Goal: Transaction & Acquisition: Purchase product/service

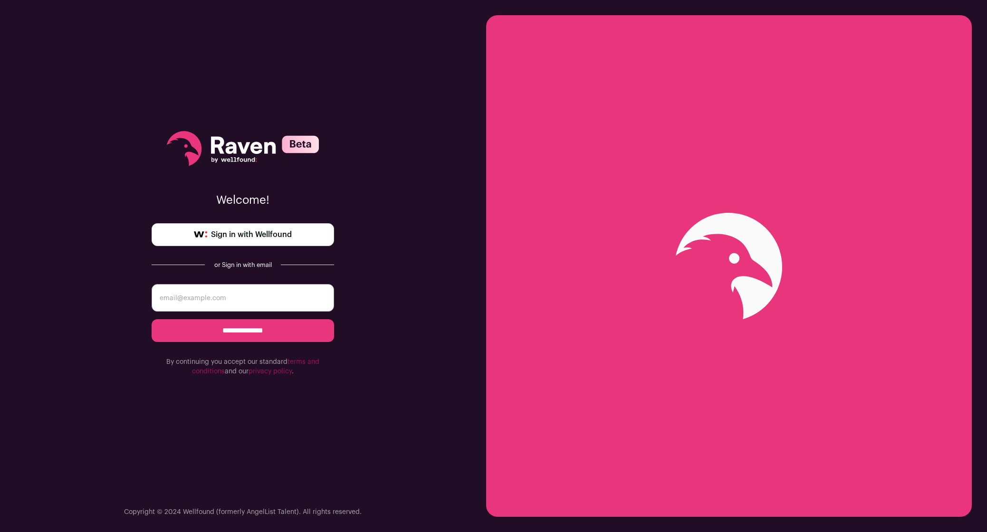
click at [271, 240] on span "Sign in with Wellfound" at bounding box center [251, 234] width 81 height 11
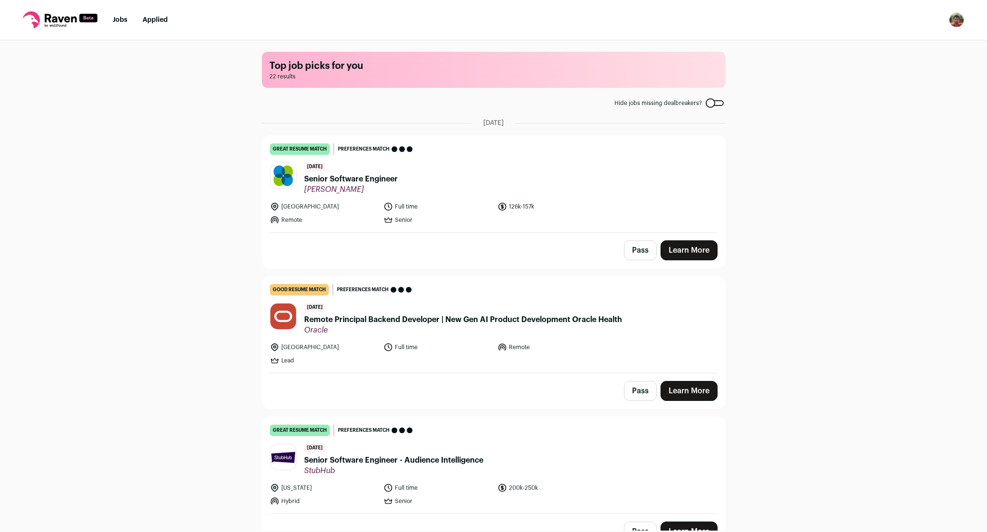
scroll to position [251, 0]
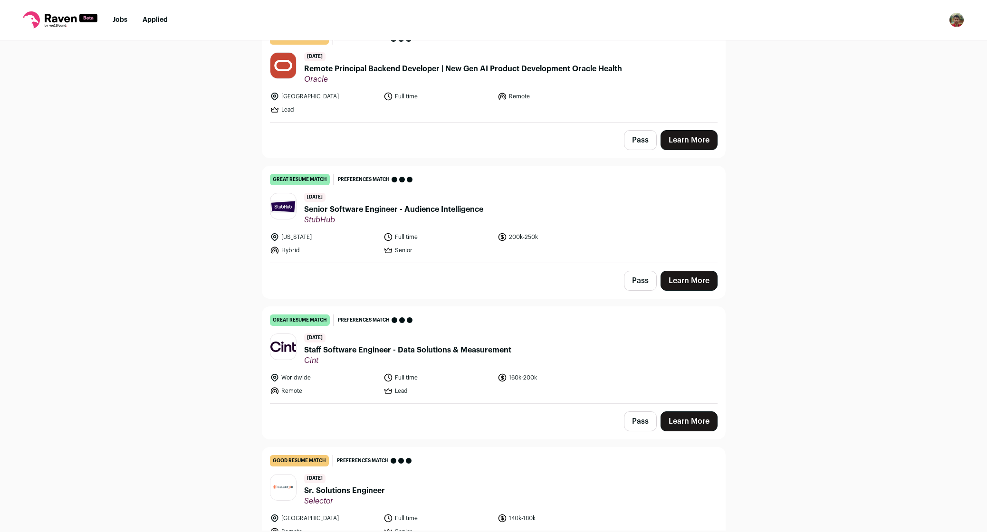
click at [692, 419] on link "Learn More" at bounding box center [689, 422] width 57 height 20
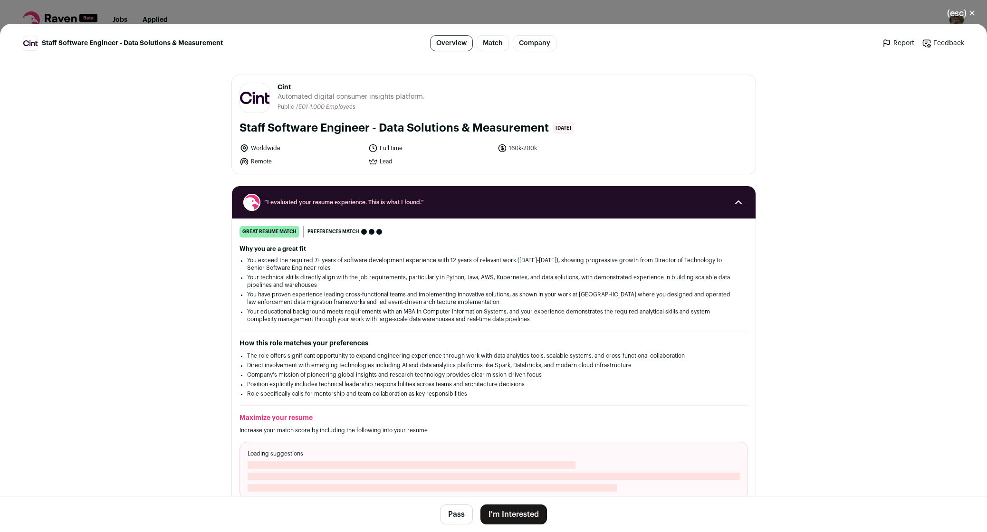
click at [365, 292] on li "You have proven experience leading cross-functional teams and implementing inno…" at bounding box center [493, 298] width 493 height 15
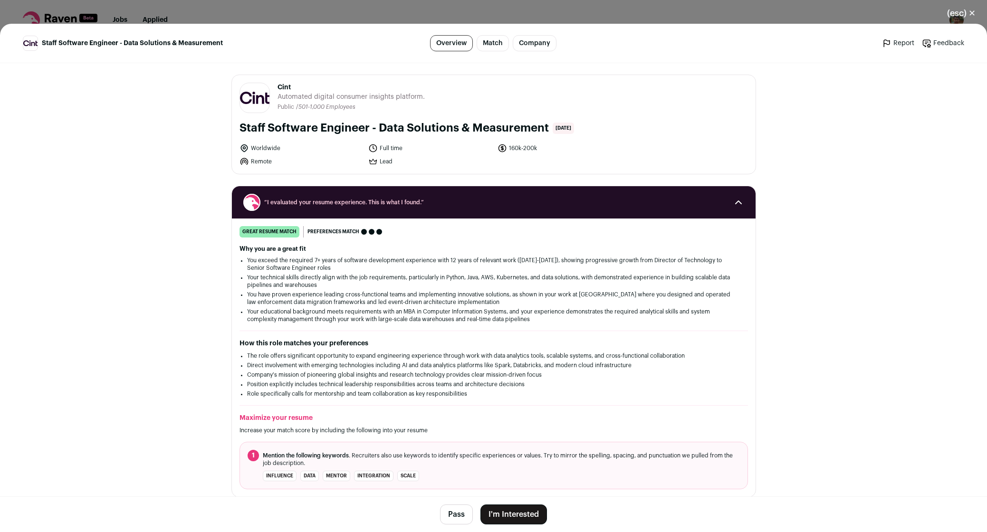
click at [462, 306] on li "You have proven experience leading cross-functional teams and implementing inno…" at bounding box center [493, 298] width 493 height 15
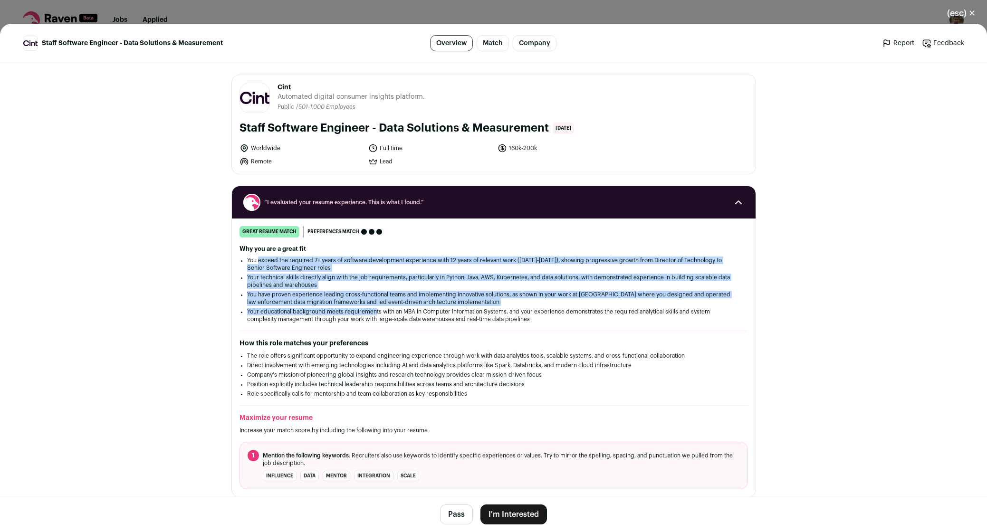
drag, startPoint x: 255, startPoint y: 263, endPoint x: 370, endPoint y: 310, distance: 124.4
click at [370, 310] on ul "You exceed the required 7+ years of software development experience with 12 yea…" at bounding box center [493, 290] width 493 height 67
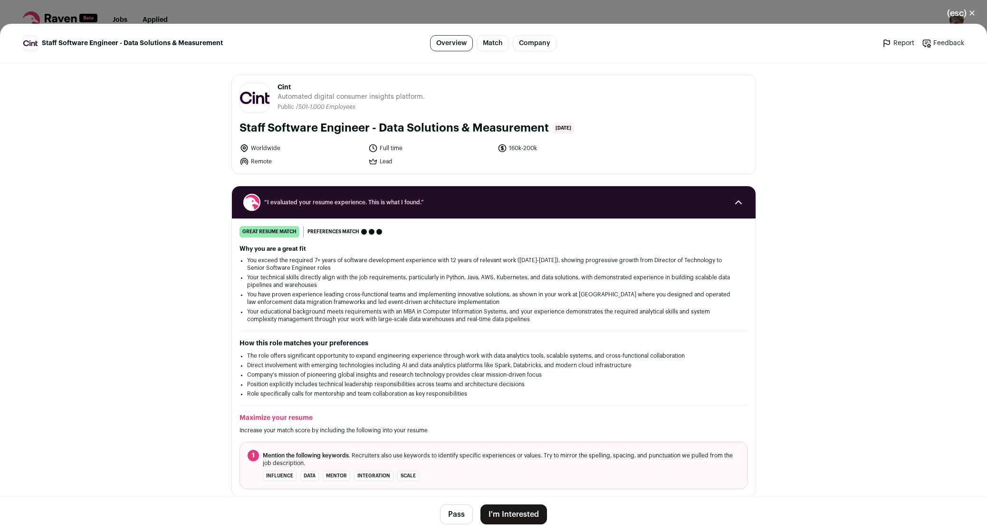
click at [422, 315] on li "Your educational background meets requirements with an MBA in Computer Informat…" at bounding box center [493, 315] width 493 height 15
click at [438, 313] on li "Your educational background meets requirements with an MBA in Computer Informat…" at bounding box center [493, 315] width 493 height 15
click at [478, 302] on li "You have proven experience leading cross-functional teams and implementing inno…" at bounding box center [493, 298] width 493 height 15
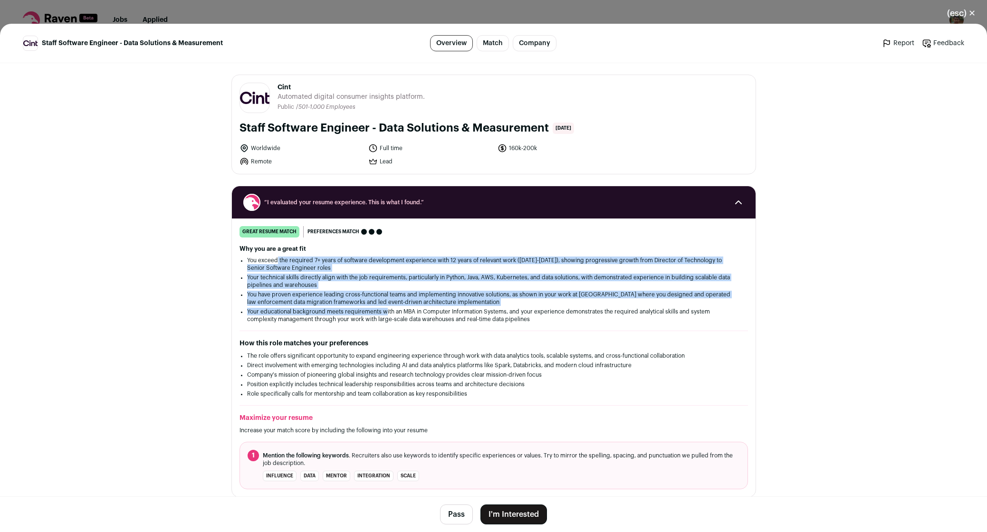
drag, startPoint x: 273, startPoint y: 264, endPoint x: 415, endPoint y: 325, distance: 155.0
click at [409, 323] on div "great resume match You meet the must-have requirements, the nice-to-have requir…" at bounding box center [494, 357] width 524 height 263
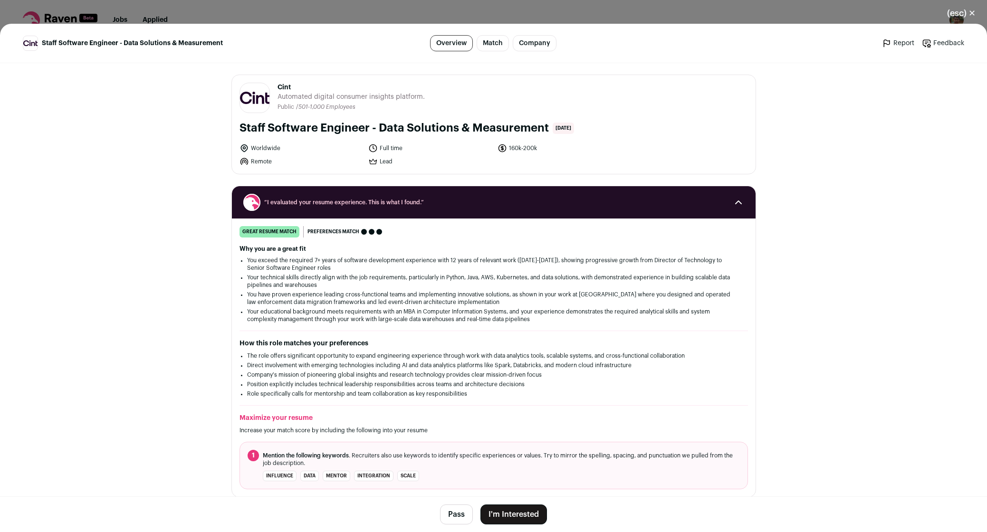
click at [415, 325] on div "great resume match You meet the must-have requirements, the nice-to-have requir…" at bounding box center [494, 357] width 524 height 263
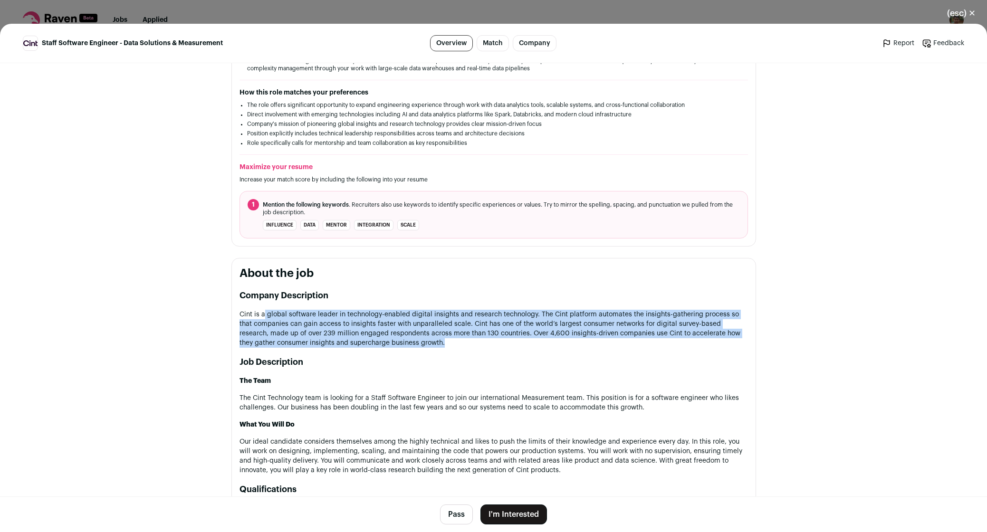
drag, startPoint x: 261, startPoint y: 311, endPoint x: 413, endPoint y: 344, distance: 155.1
click at [413, 344] on p "Cint is a global software leader in technology-enabled digital insights and res…" at bounding box center [494, 329] width 509 height 38
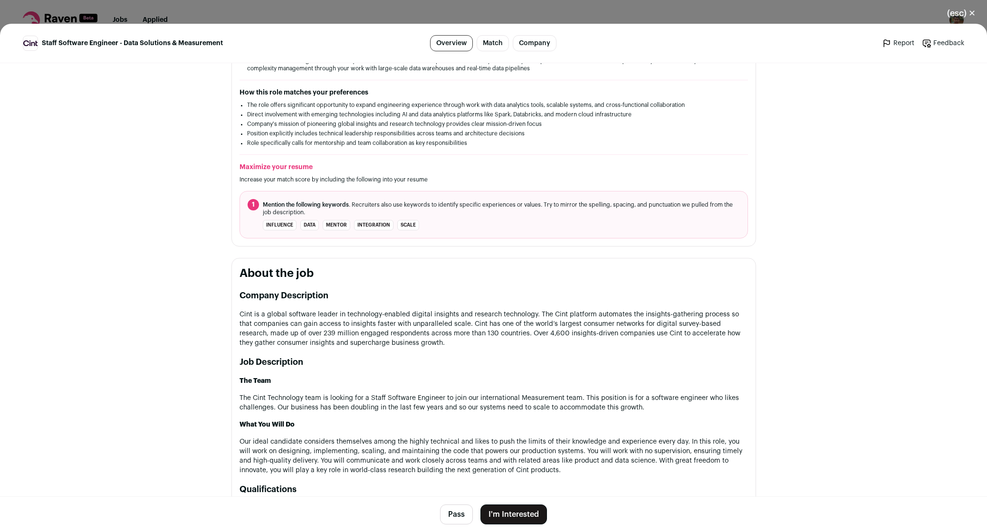
click at [413, 344] on p "Cint is a global software leader in technology-enabled digital insights and res…" at bounding box center [494, 329] width 509 height 38
click at [417, 344] on p "Cint is a global software leader in technology-enabled digital insights and res…" at bounding box center [494, 329] width 509 height 38
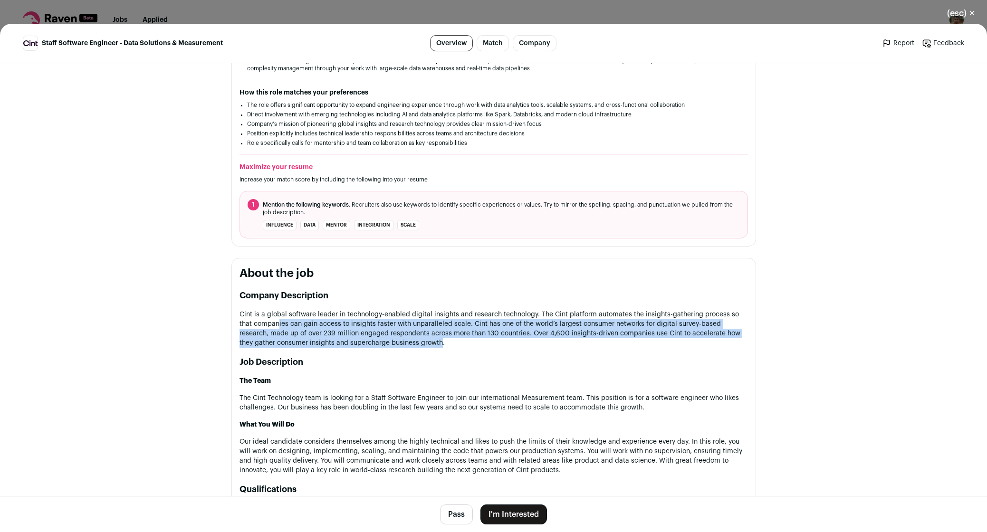
drag, startPoint x: 261, startPoint y: 321, endPoint x: 430, endPoint y: 351, distance: 171.4
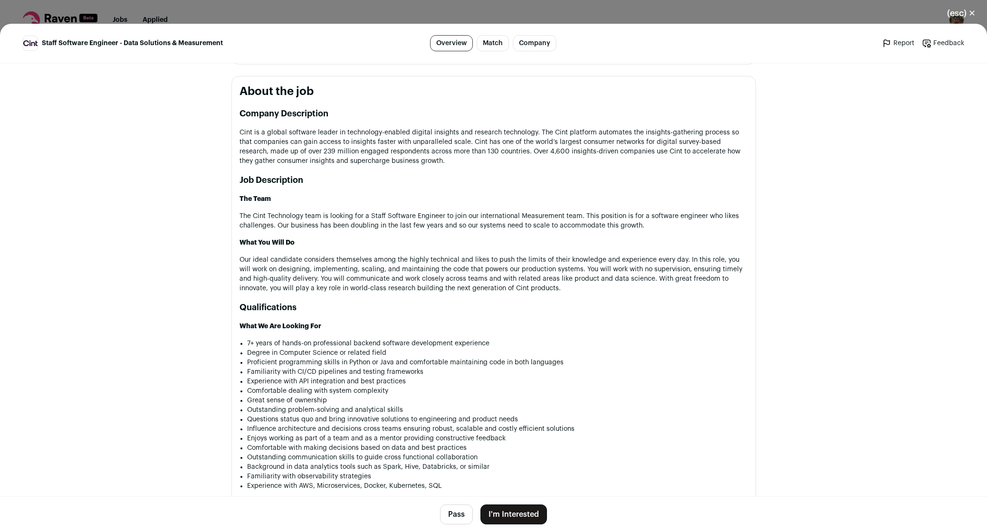
scroll to position [439, 0]
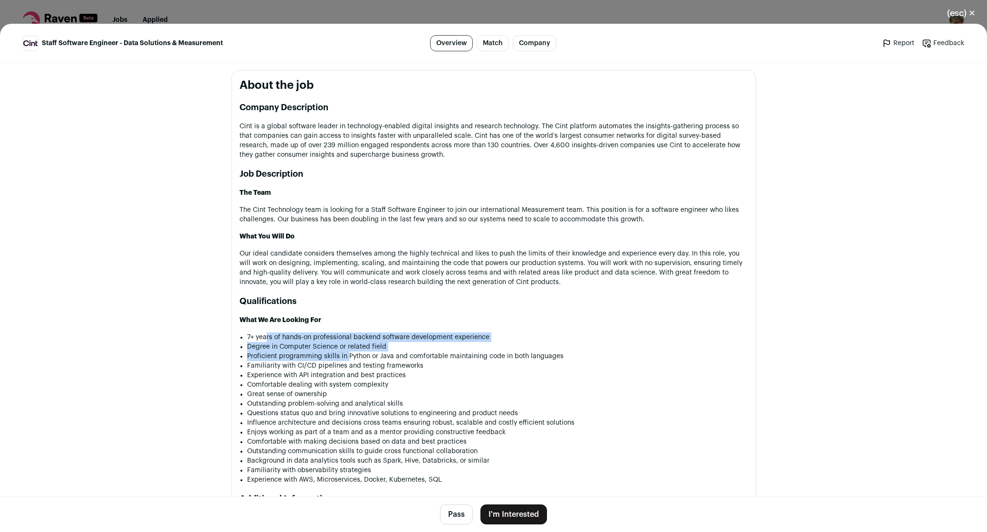
drag, startPoint x: 263, startPoint y: 338, endPoint x: 371, endPoint y: 365, distance: 110.9
click at [362, 363] on ul "7+ years of hands-on professional backend software development experience Degre…" at bounding box center [497, 409] width 501 height 152
click at [371, 365] on li "Familiarity with CI/CD pipelines and testing frameworks" at bounding box center [497, 366] width 501 height 10
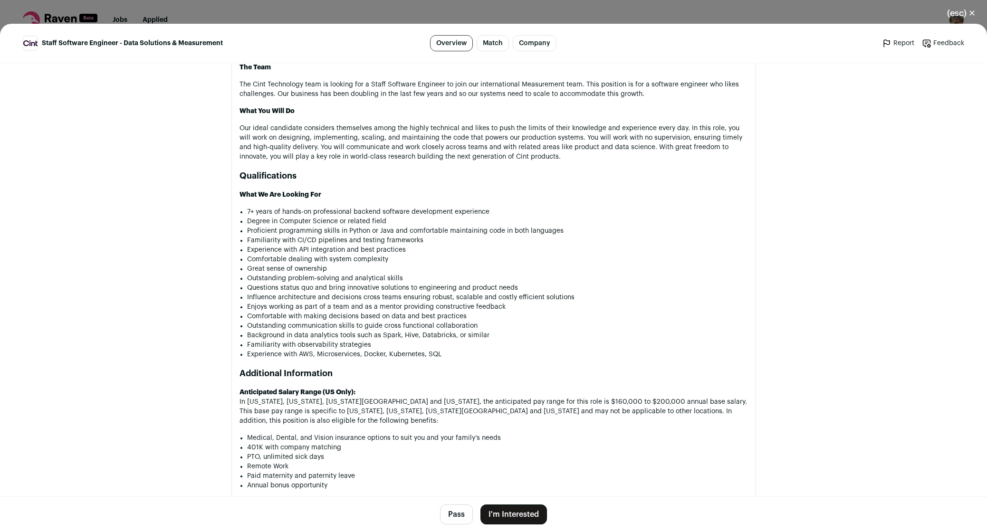
scroll to position [627, 0]
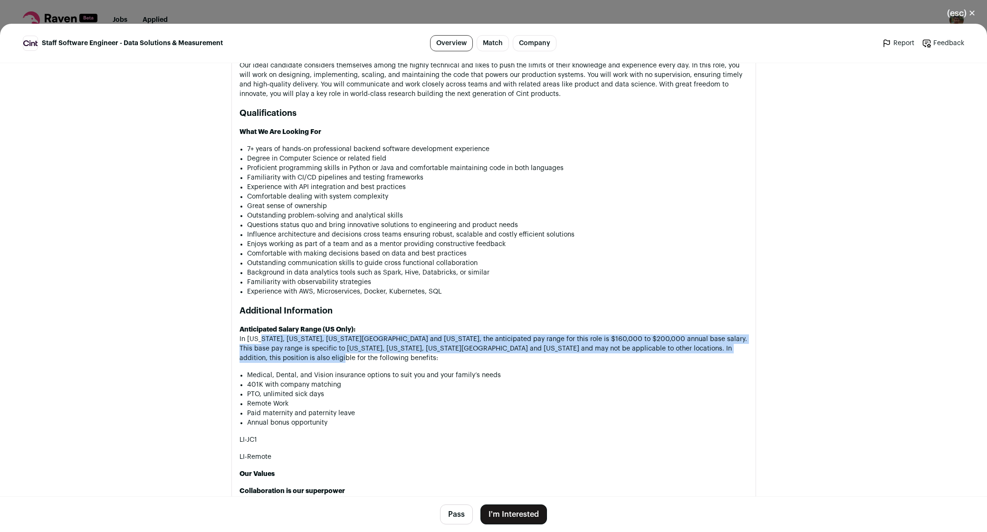
click at [425, 377] on div "Company Description Cint is a global software leader in technology-enabled digi…" at bounding box center [494, 369] width 509 height 913
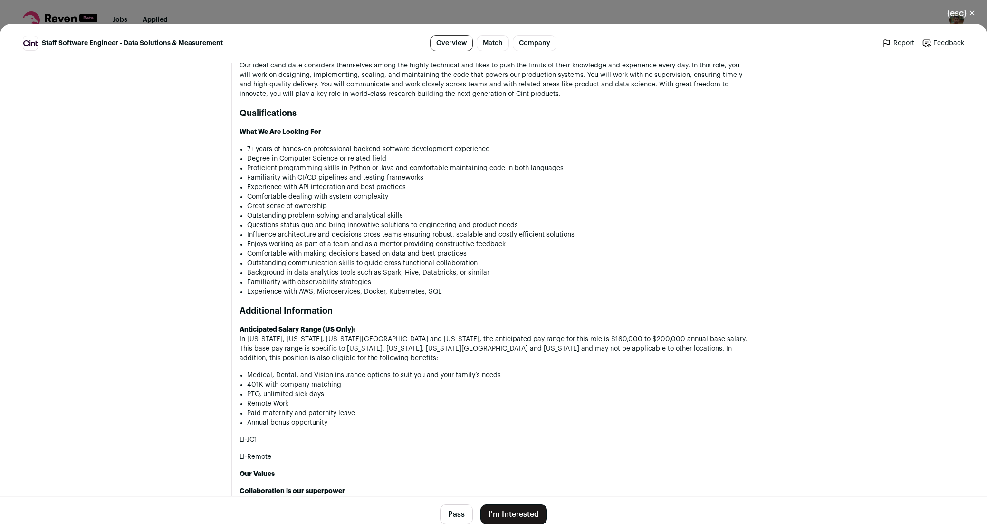
click at [425, 377] on div "Company Description Cint is a global software leader in technology-enabled digi…" at bounding box center [494, 369] width 509 height 913
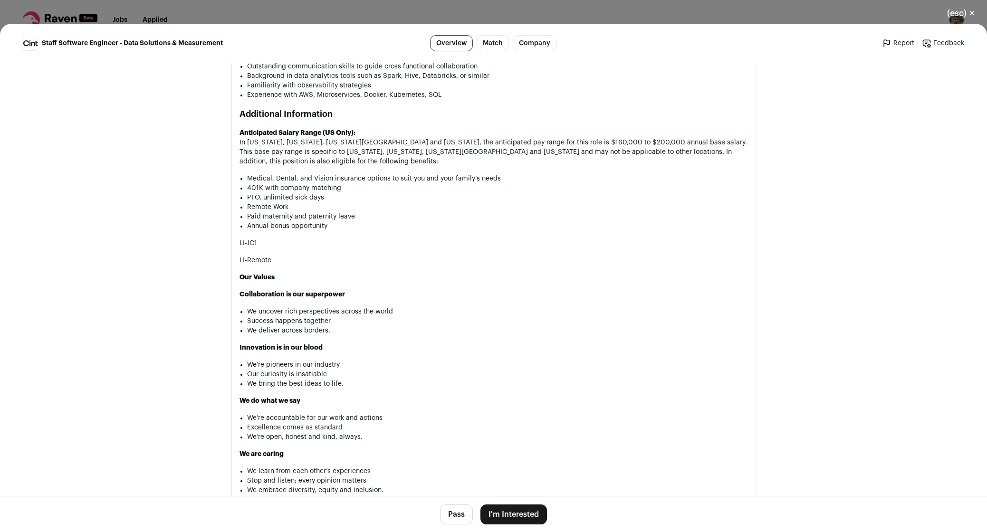
scroll to position [878, 0]
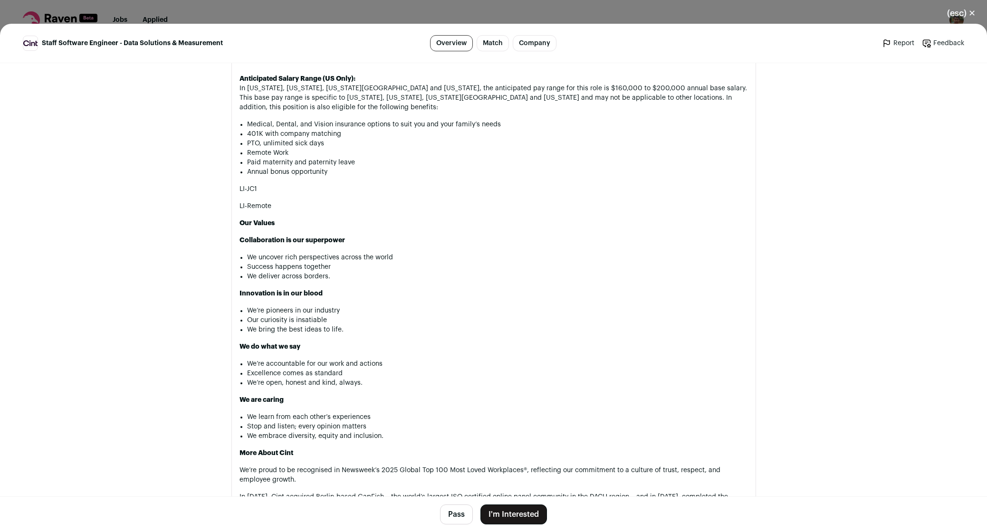
click at [464, 325] on li "Our curiosity is insatiable" at bounding box center [497, 321] width 501 height 10
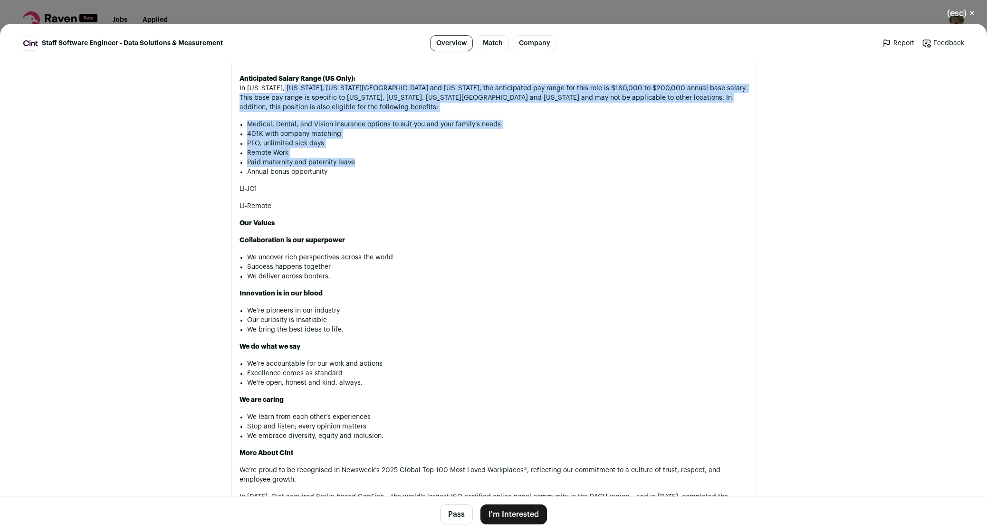
drag, startPoint x: 272, startPoint y: 102, endPoint x: 378, endPoint y: 182, distance: 133.0
click at [377, 182] on div "Company Description Cint is a global software leader in technology-enabled digi…" at bounding box center [494, 118] width 509 height 913
click at [379, 167] on li "Paid maternity and paternity leave" at bounding box center [497, 163] width 501 height 10
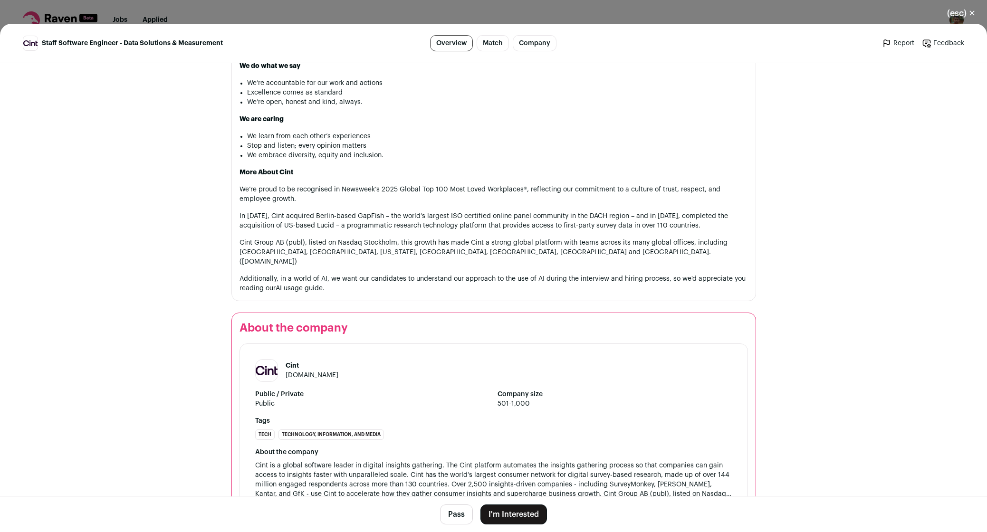
scroll to position [1222, 0]
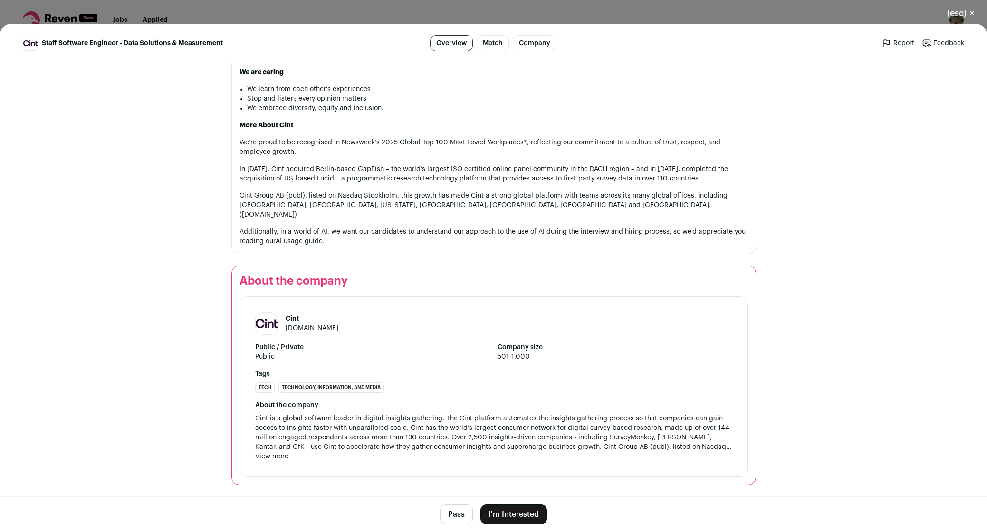
click at [498, 515] on button "I'm Interested" at bounding box center [513, 515] width 67 height 20
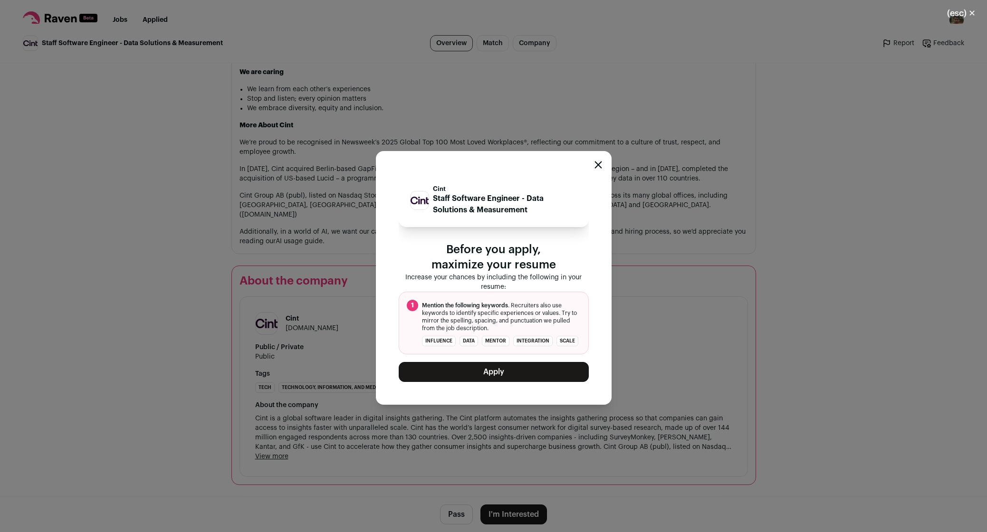
click at [498, 376] on button "Apply" at bounding box center [494, 372] width 190 height 20
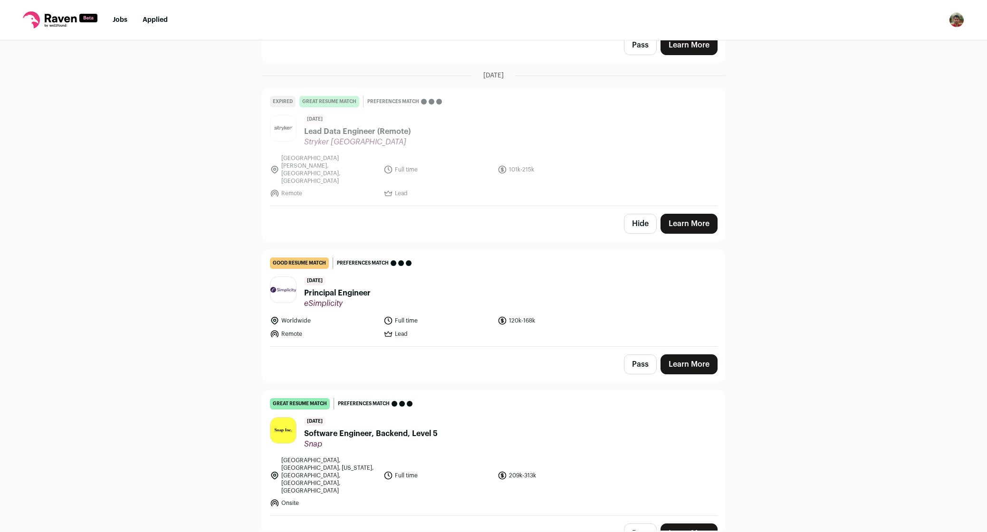
scroll to position [753, 0]
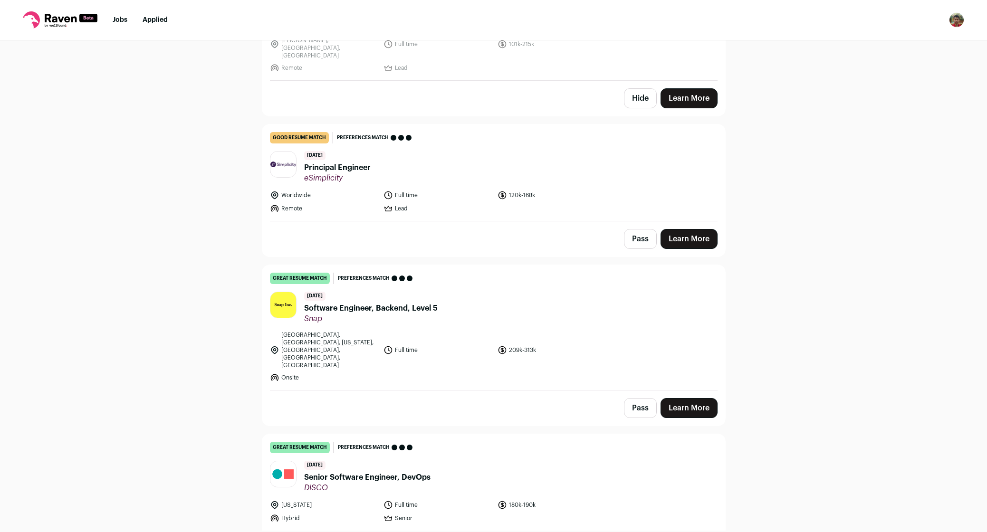
click at [233, 219] on div "Top job picks for you 21 results Hide jobs missing dealbreakers? October 13th, …" at bounding box center [493, 285] width 987 height 490
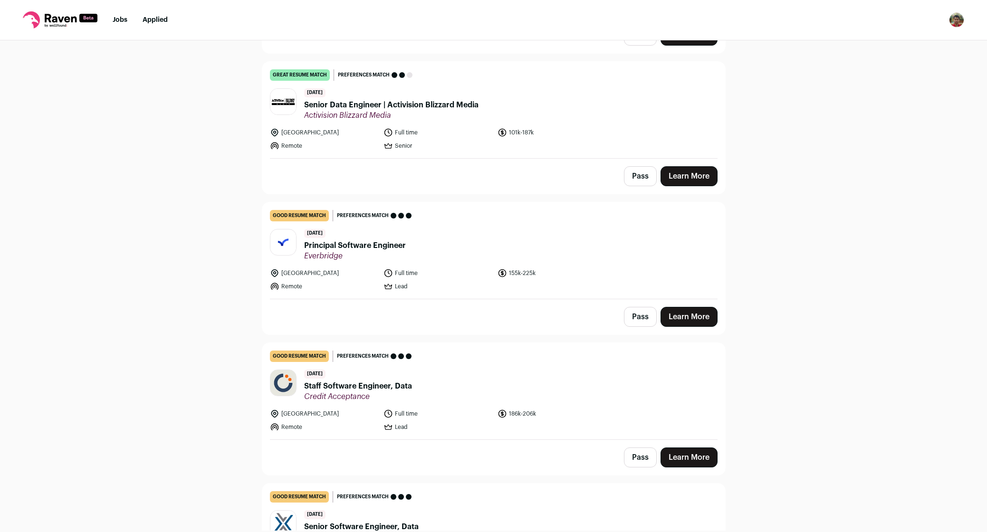
scroll to position [2612, 0]
